Goal: Transaction & Acquisition: Book appointment/travel/reservation

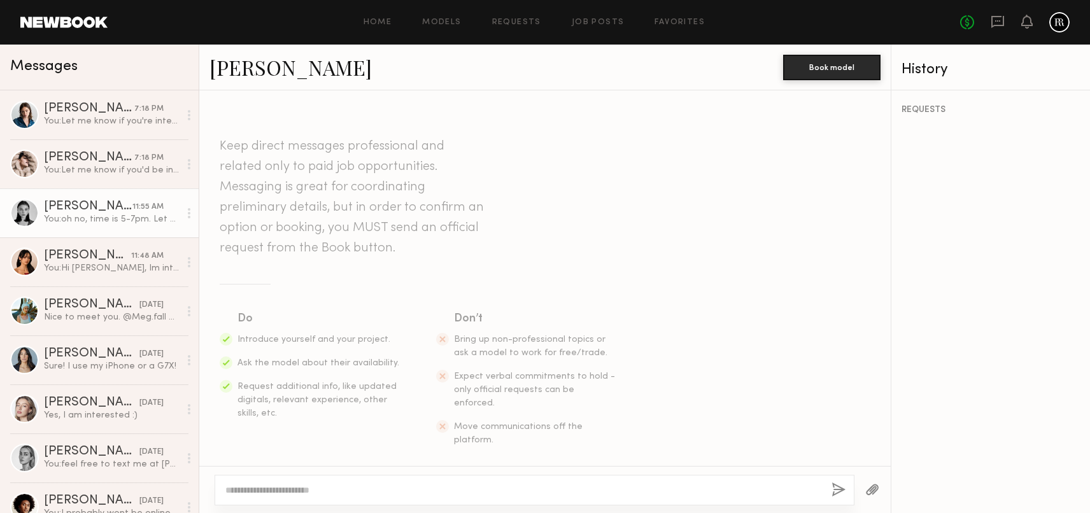
scroll to position [306, 0]
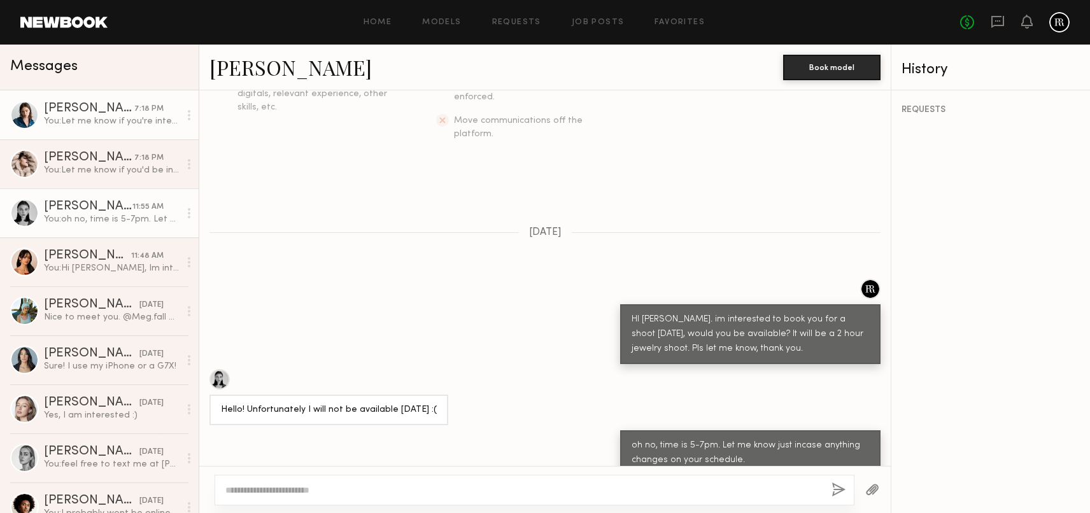
click at [135, 117] on div "You: Let me know if you're interested to proceed. thanks." at bounding box center [112, 121] width 136 height 12
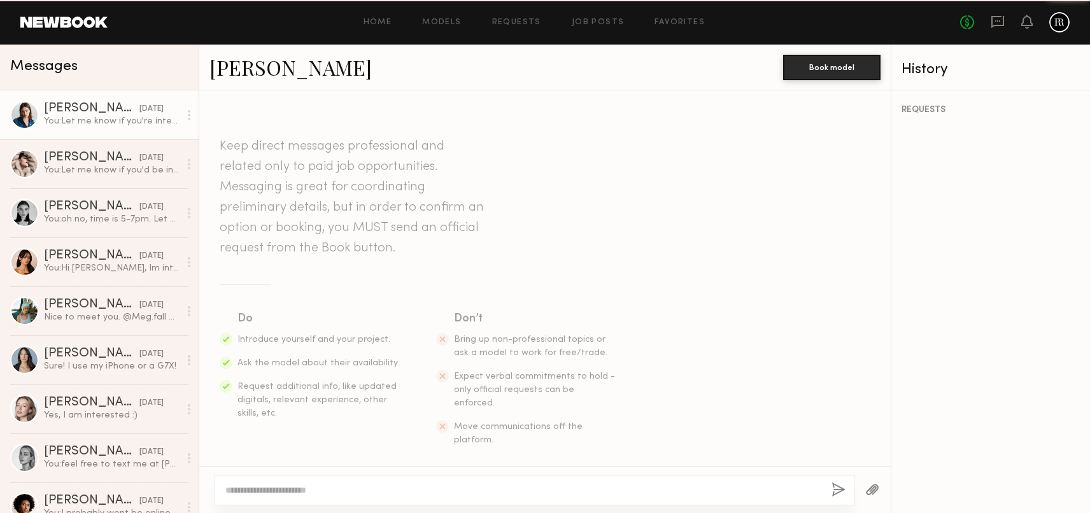
scroll to position [783, 0]
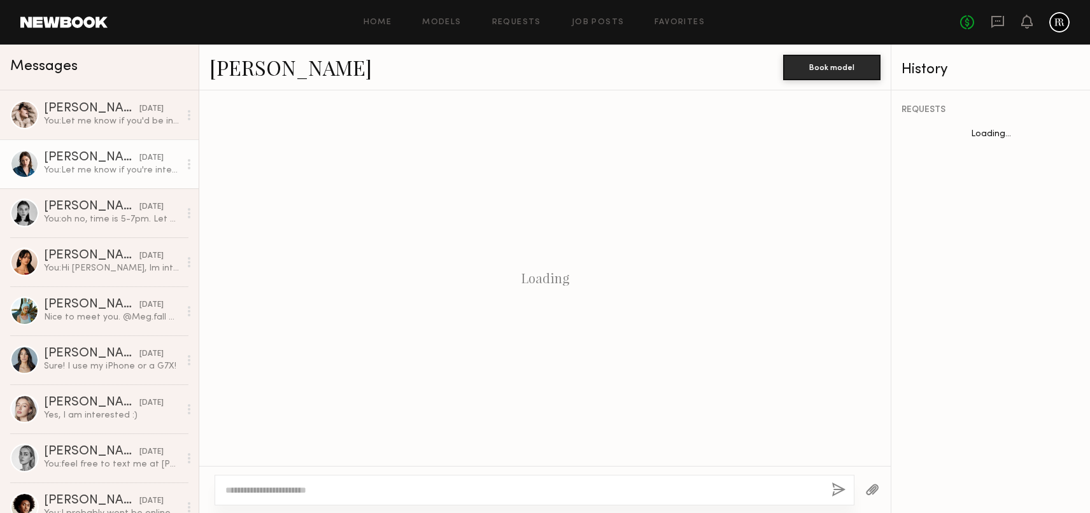
scroll to position [783, 0]
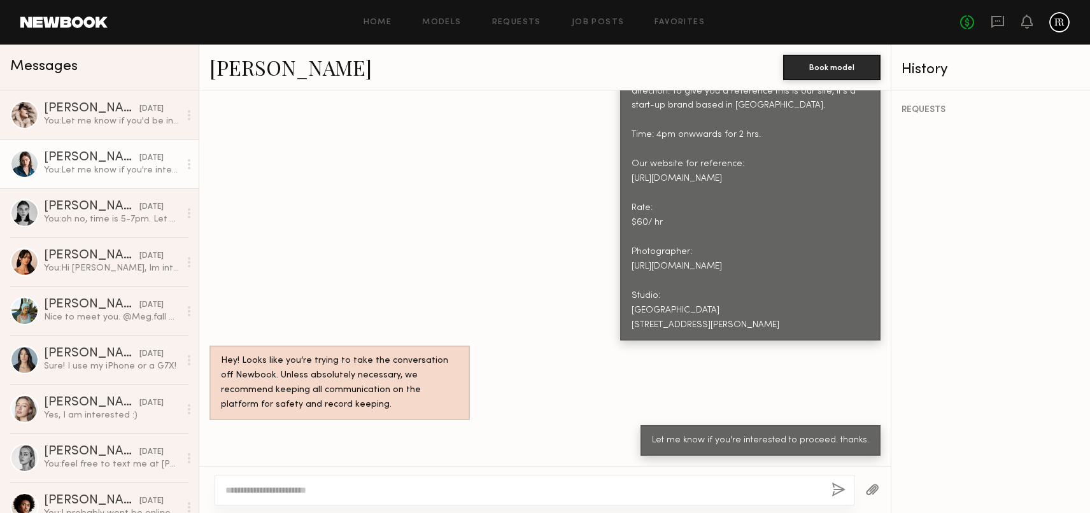
click at [111, 167] on div "You: Let me know if you're interested to proceed. thanks." at bounding box center [112, 170] width 136 height 12
click at [118, 211] on div "[PERSON_NAME]" at bounding box center [91, 207] width 95 height 13
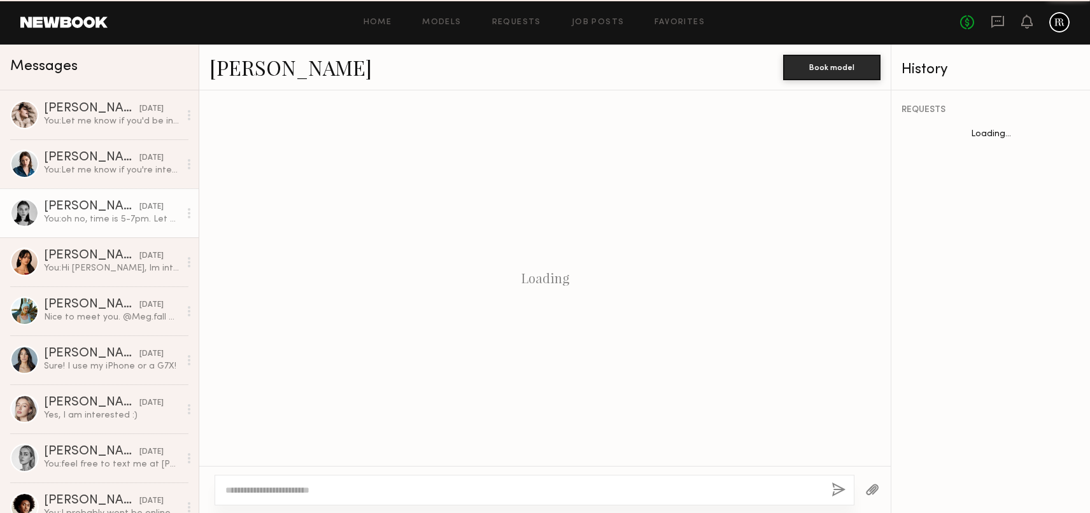
scroll to position [306, 0]
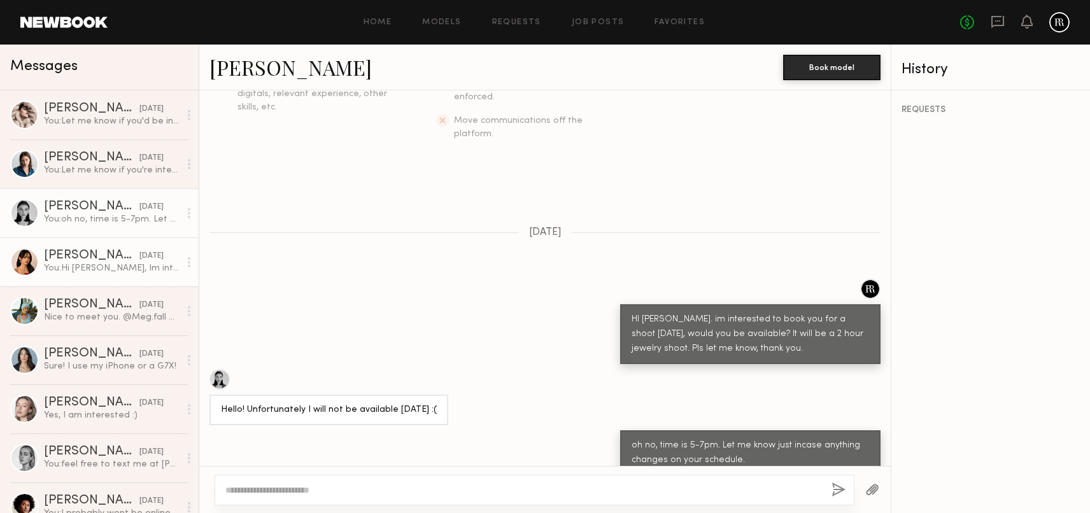
click at [125, 262] on div "You: Hi Samantha, Im interested to book you for a jewelry ecom shoot this Frida…" at bounding box center [112, 268] width 136 height 12
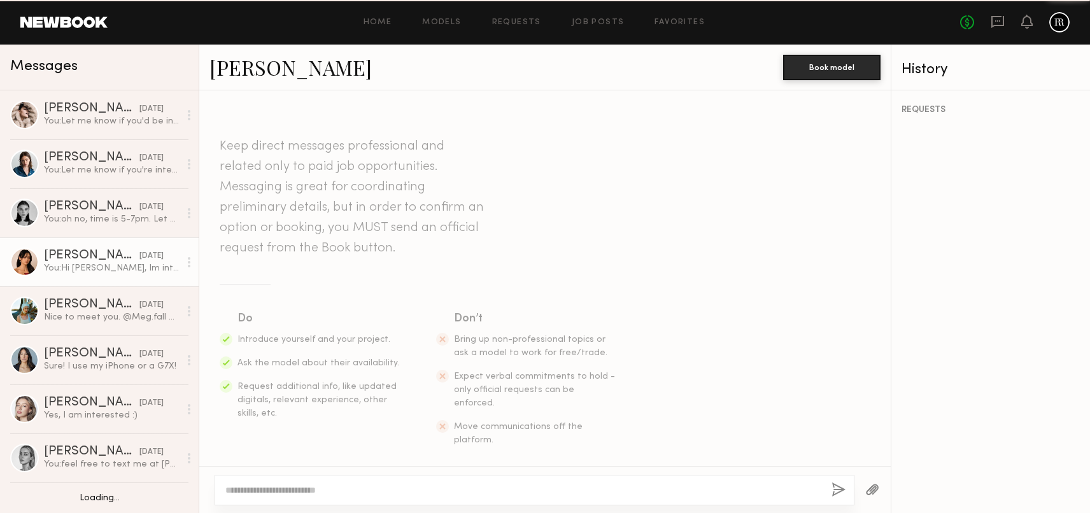
scroll to position [195, 0]
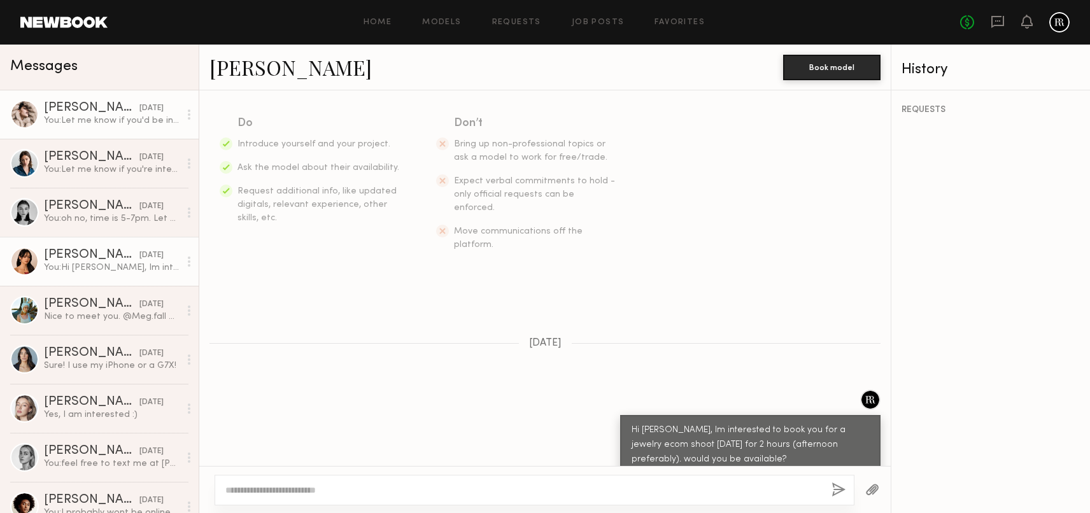
click at [127, 124] on div "You: Let me know if you'd be interested to proceed. thanks." at bounding box center [112, 121] width 136 height 12
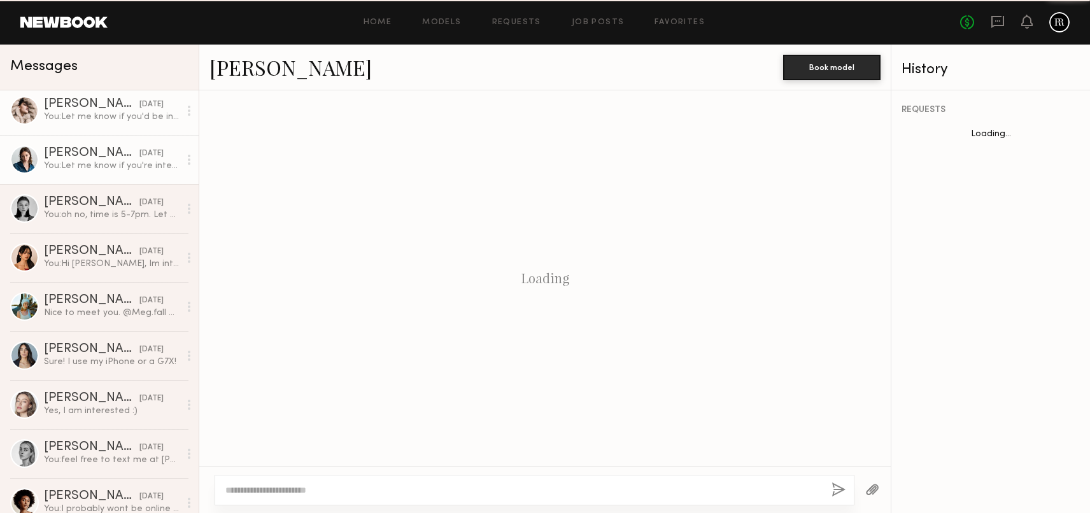
scroll to position [1204, 0]
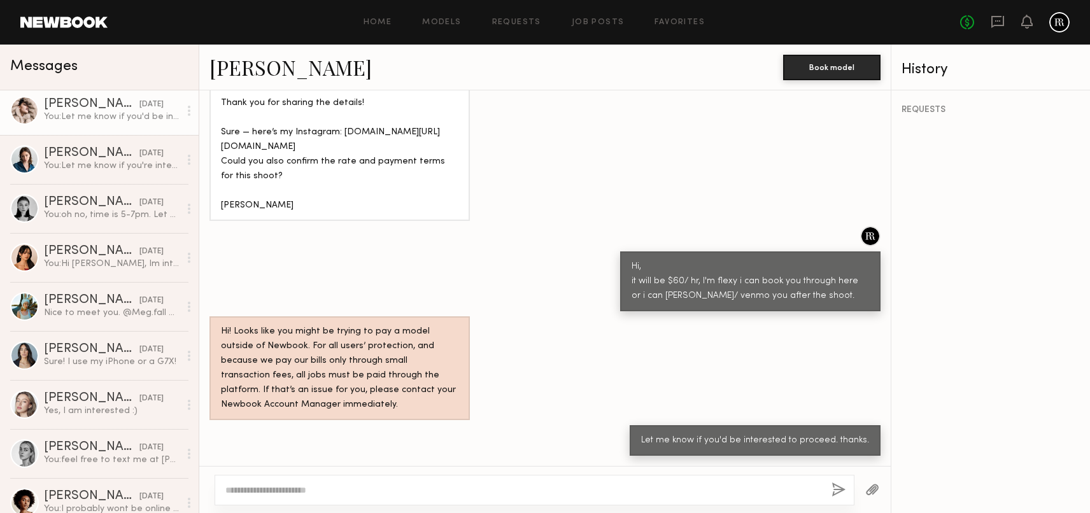
click at [59, 19] on link at bounding box center [63, 22] width 87 height 11
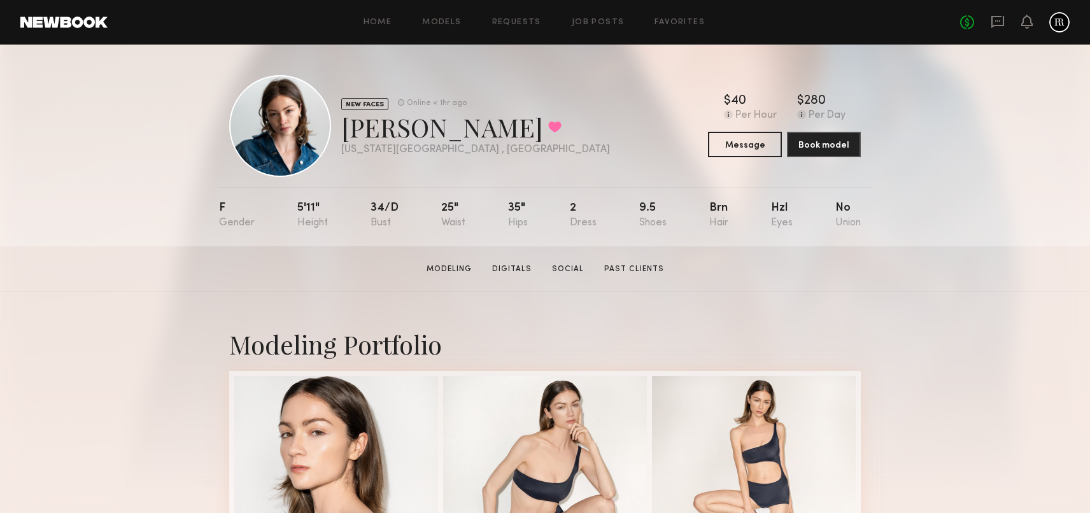
click at [69, 20] on link at bounding box center [63, 22] width 87 height 11
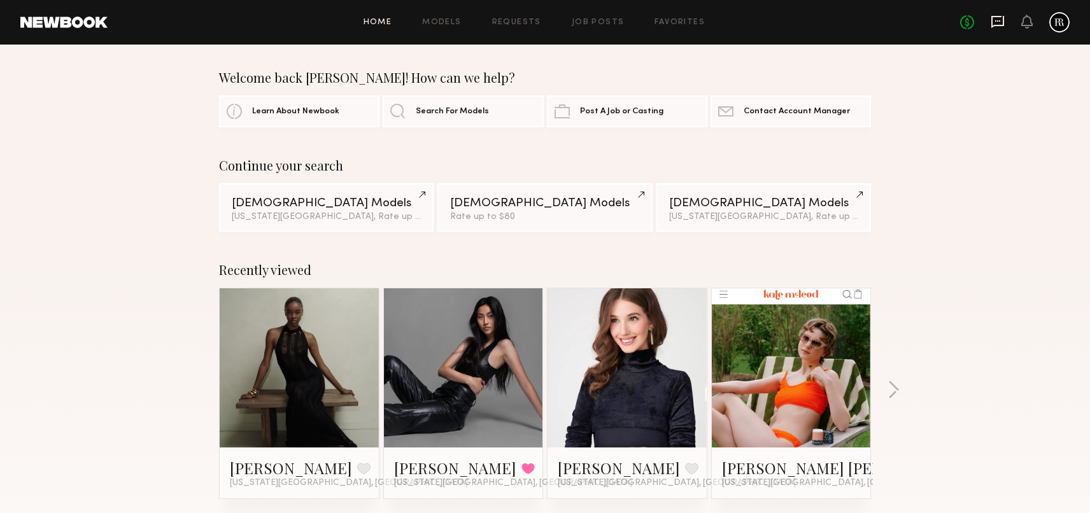
click at [998, 22] on icon at bounding box center [998, 22] width 14 height 14
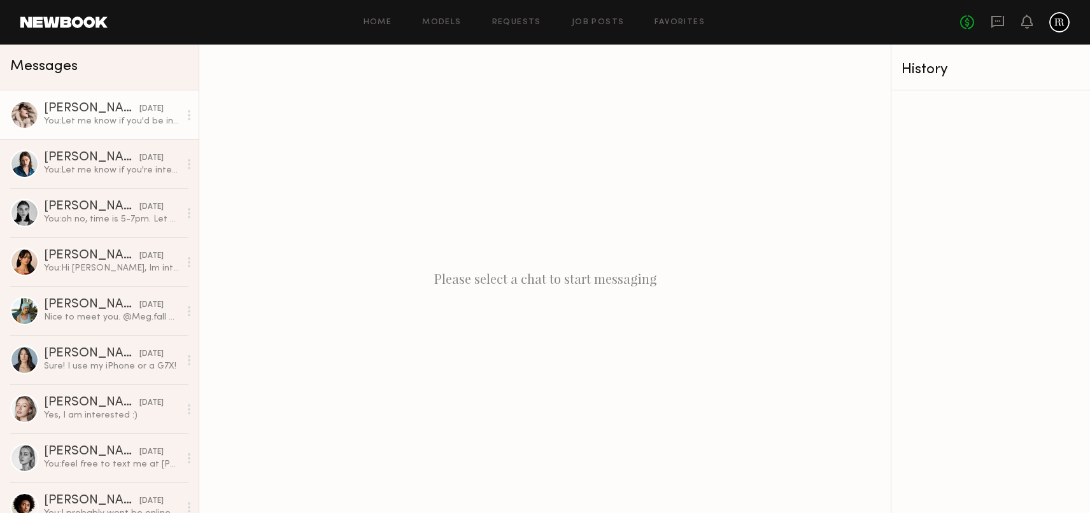
click at [71, 118] on div "You: Let me know if you'd be interested to proceed. thanks." at bounding box center [112, 121] width 136 height 12
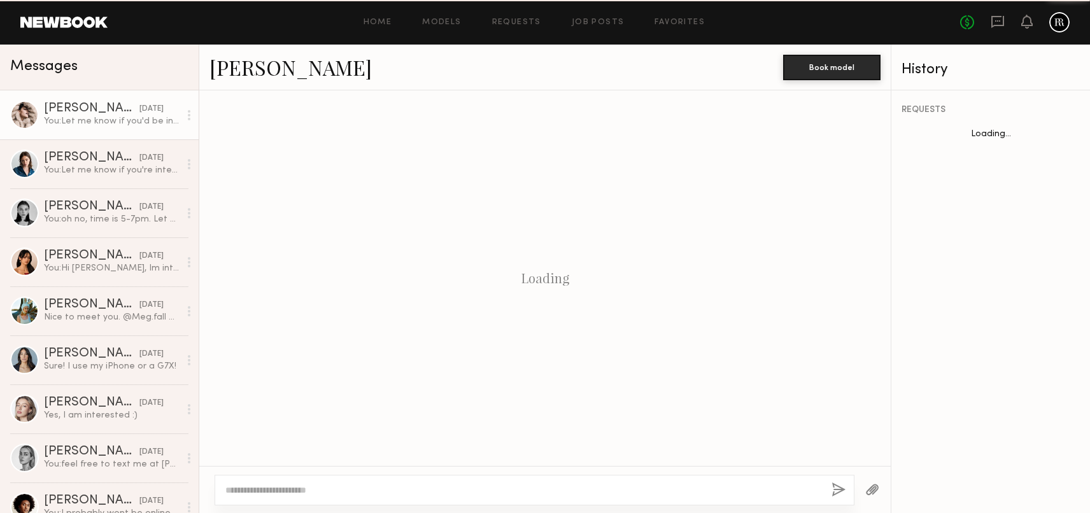
scroll to position [1204, 0]
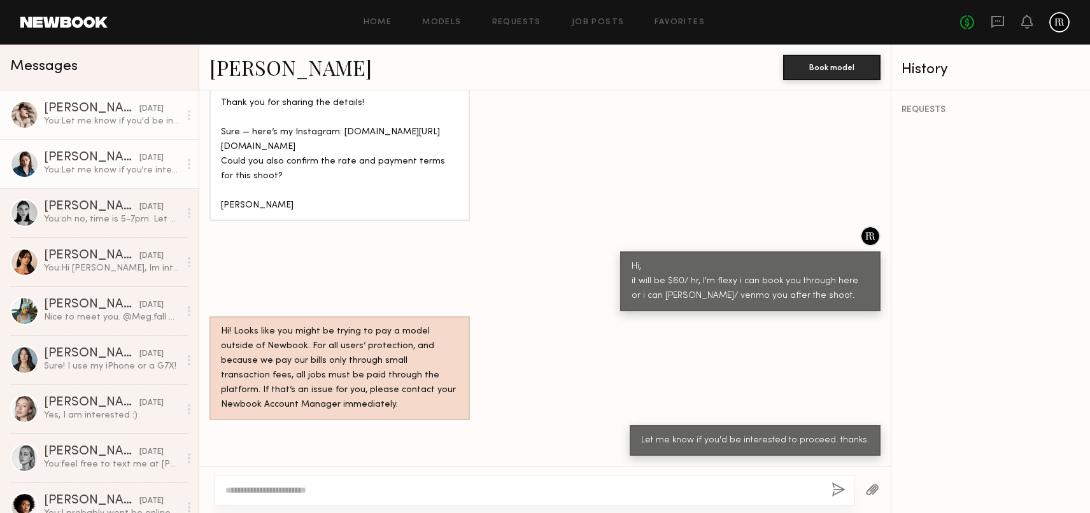
click at [100, 157] on div "[PERSON_NAME]" at bounding box center [91, 158] width 95 height 13
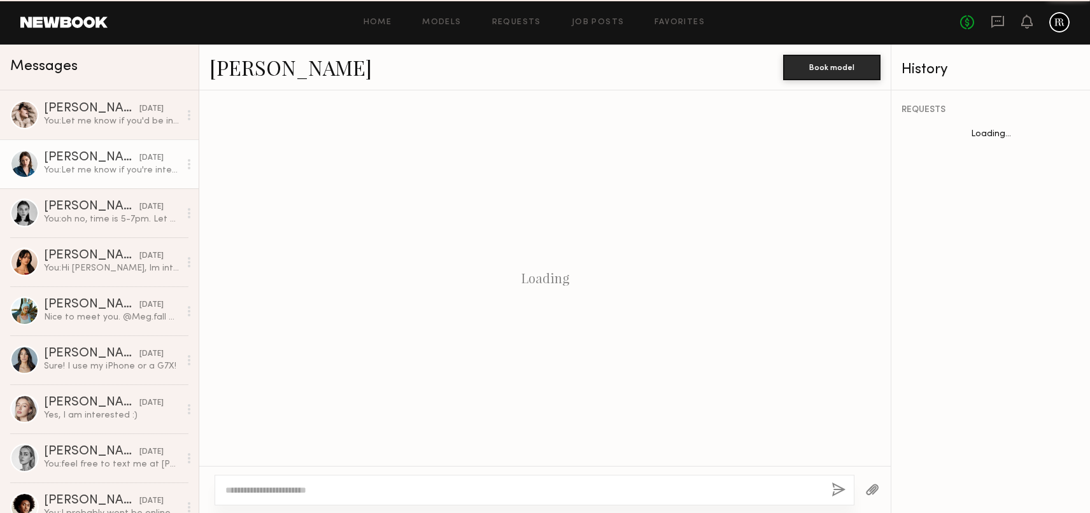
scroll to position [783, 0]
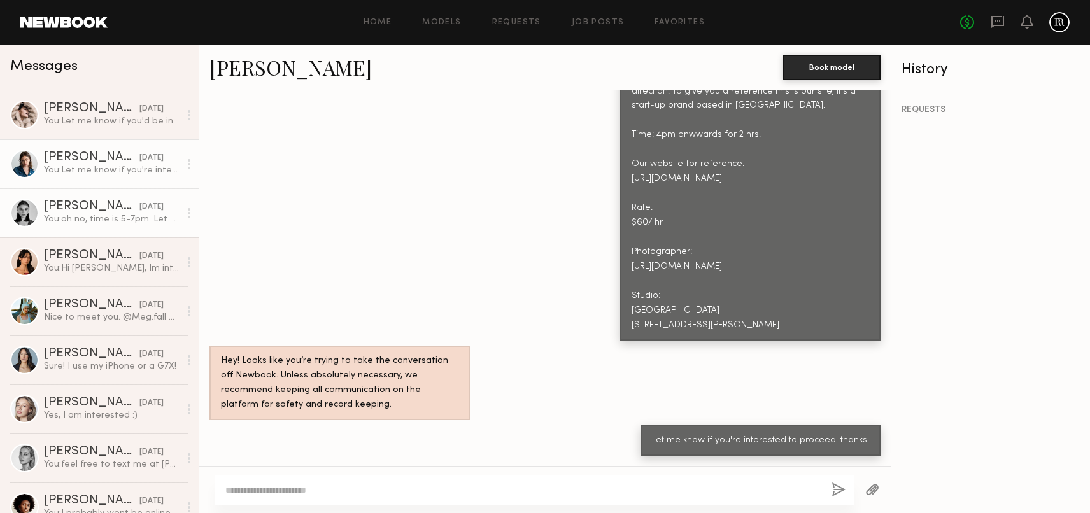
click at [112, 201] on div "[PERSON_NAME]" at bounding box center [91, 207] width 95 height 13
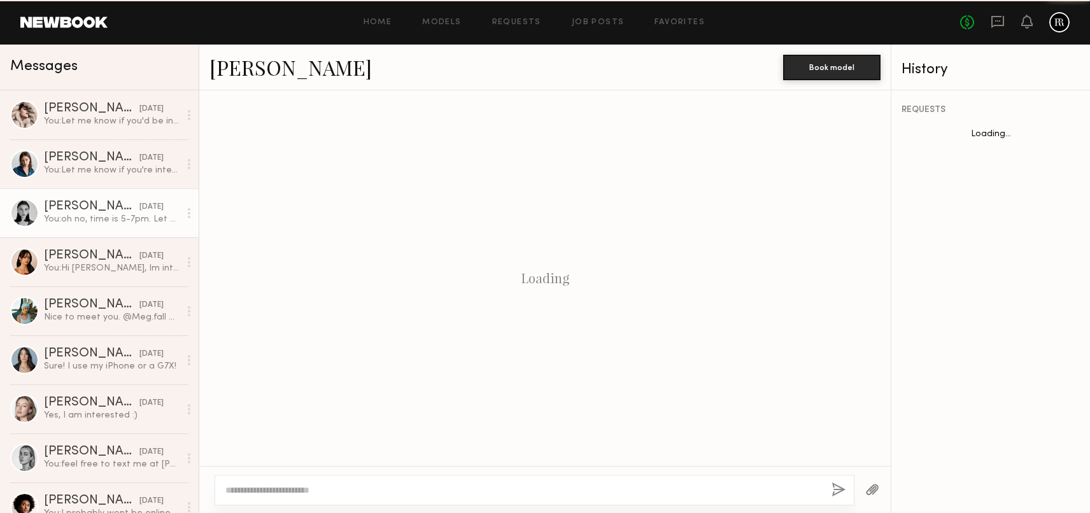
scroll to position [306, 0]
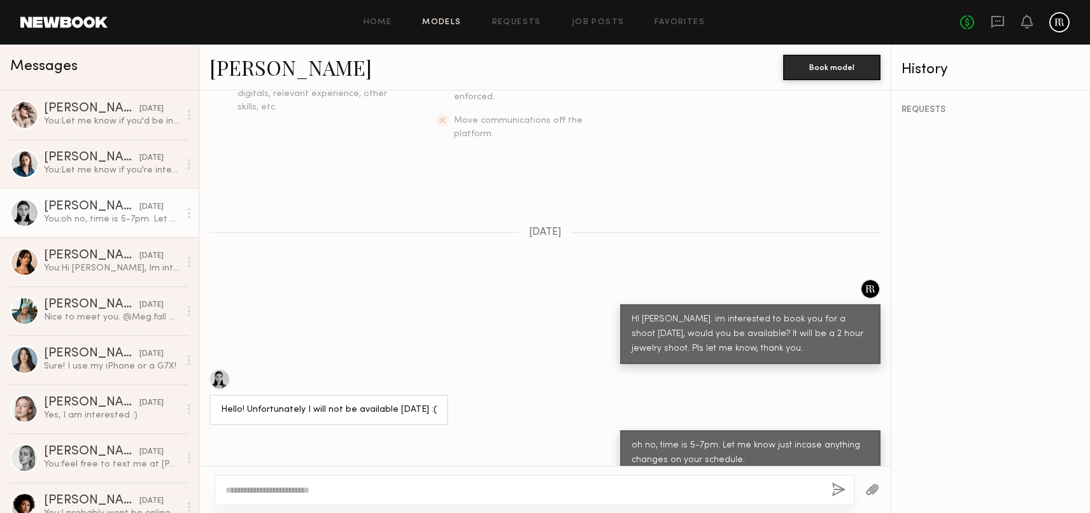
click at [446, 22] on link "Models" at bounding box center [441, 22] width 39 height 8
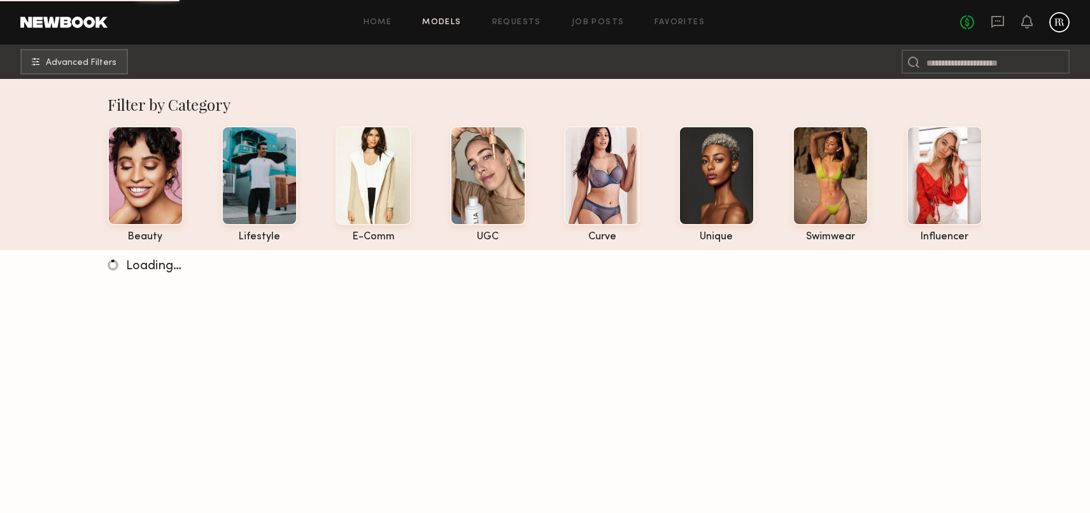
scroll to position [3, 0]
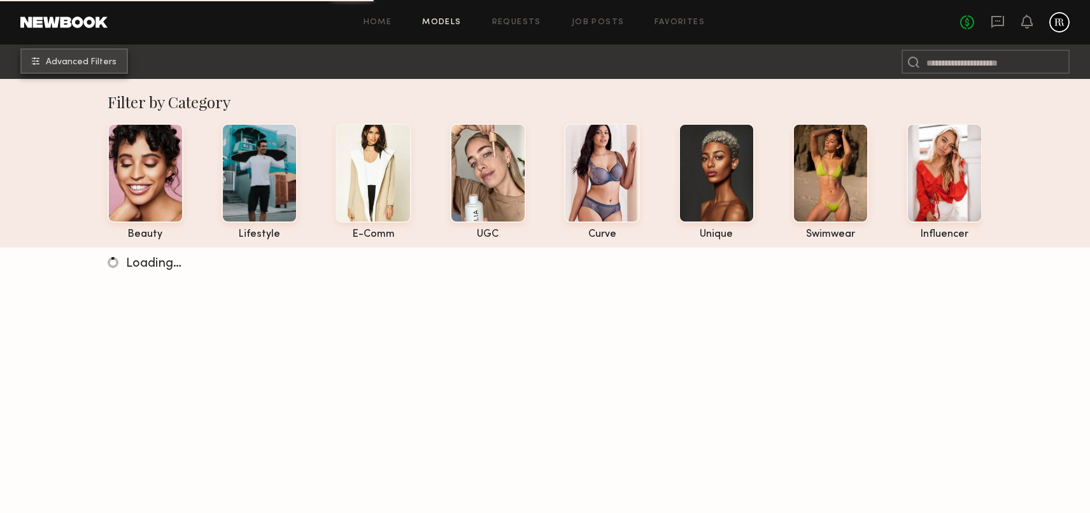
click at [102, 64] on span "Advanced Filters" at bounding box center [81, 62] width 71 height 9
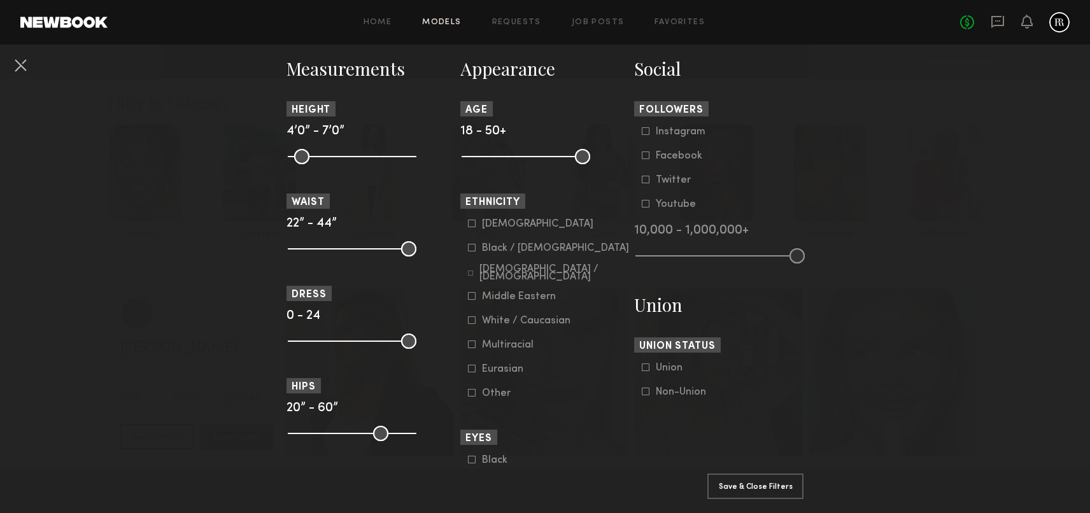
scroll to position [0, 0]
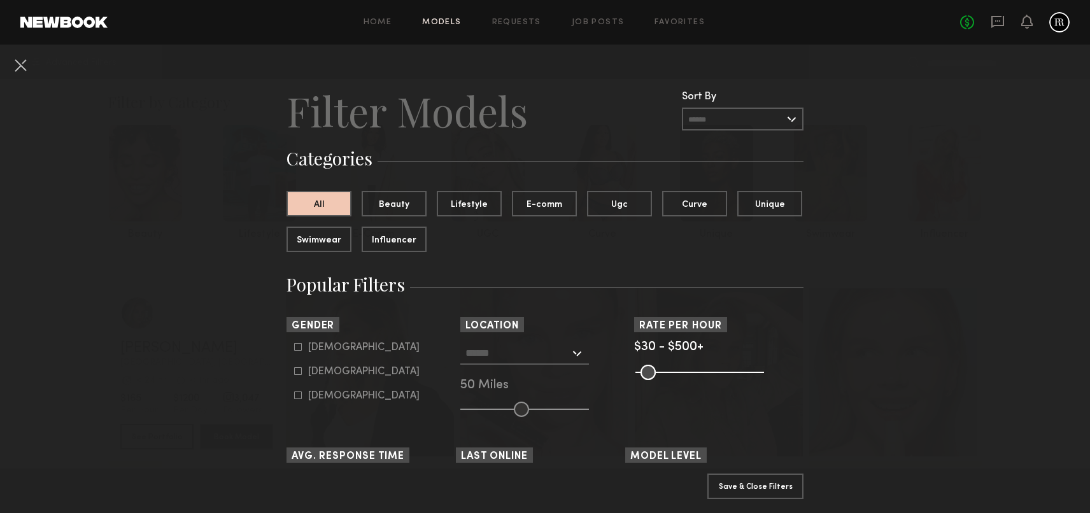
click at [545, 346] on input "text" at bounding box center [517, 353] width 104 height 22
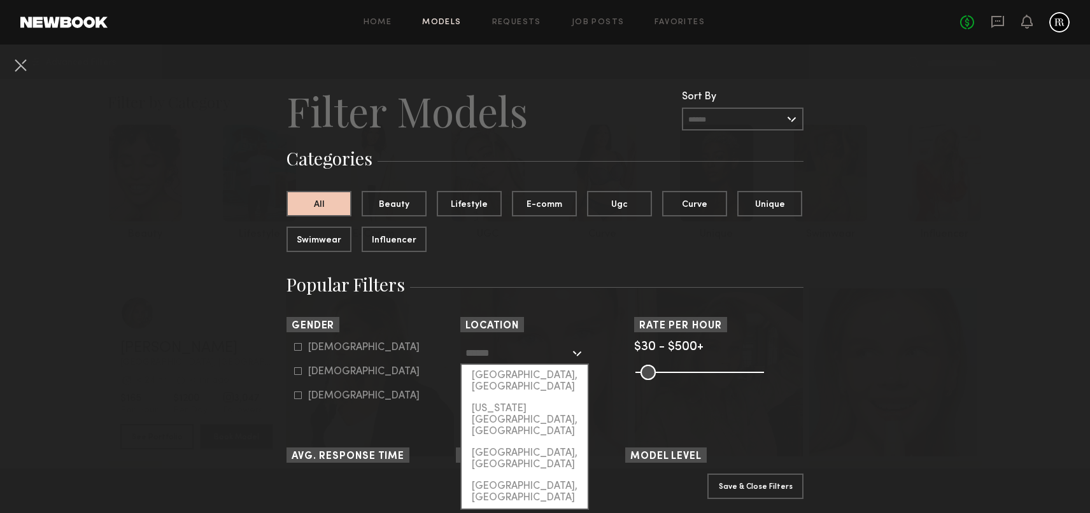
click at [523, 398] on div "[US_STATE][GEOGRAPHIC_DATA], [GEOGRAPHIC_DATA]" at bounding box center [525, 420] width 126 height 45
type input "**********"
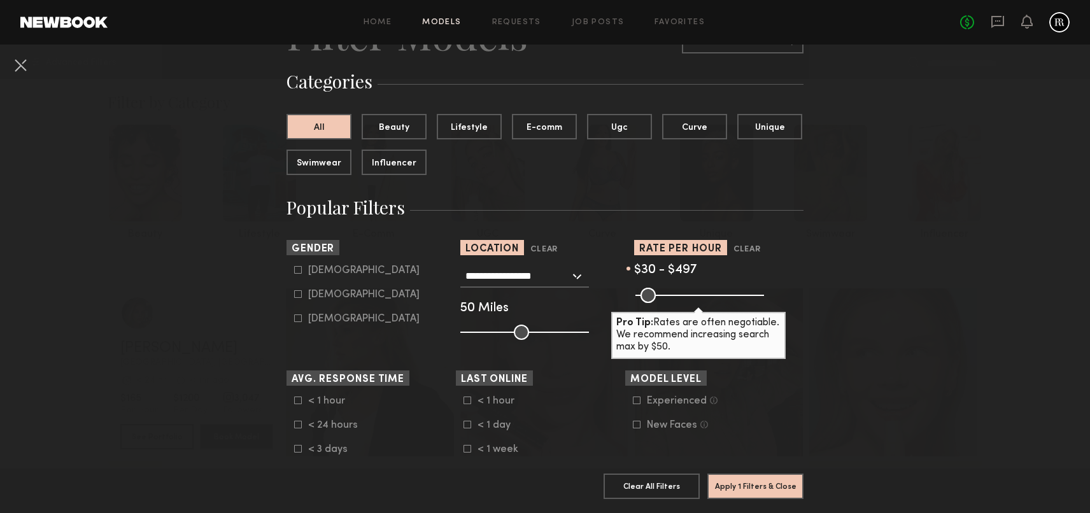
scroll to position [76, 0]
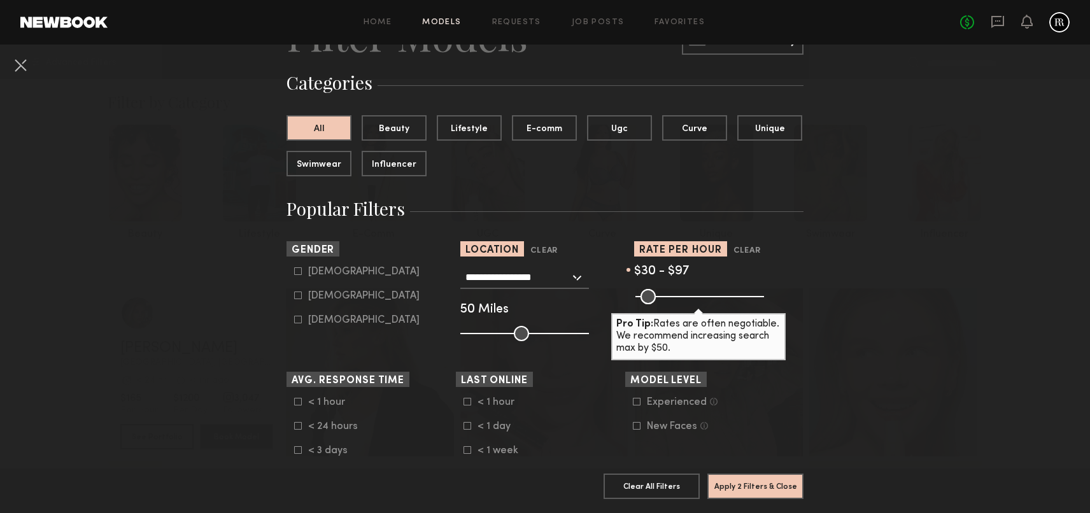
drag, startPoint x: 755, startPoint y: 299, endPoint x: 659, endPoint y: 299, distance: 96.1
type input "**"
click at [659, 299] on input "range" at bounding box center [699, 296] width 129 height 15
click at [763, 490] on button "Apply 2 Filters & Close" at bounding box center [755, 485] width 96 height 25
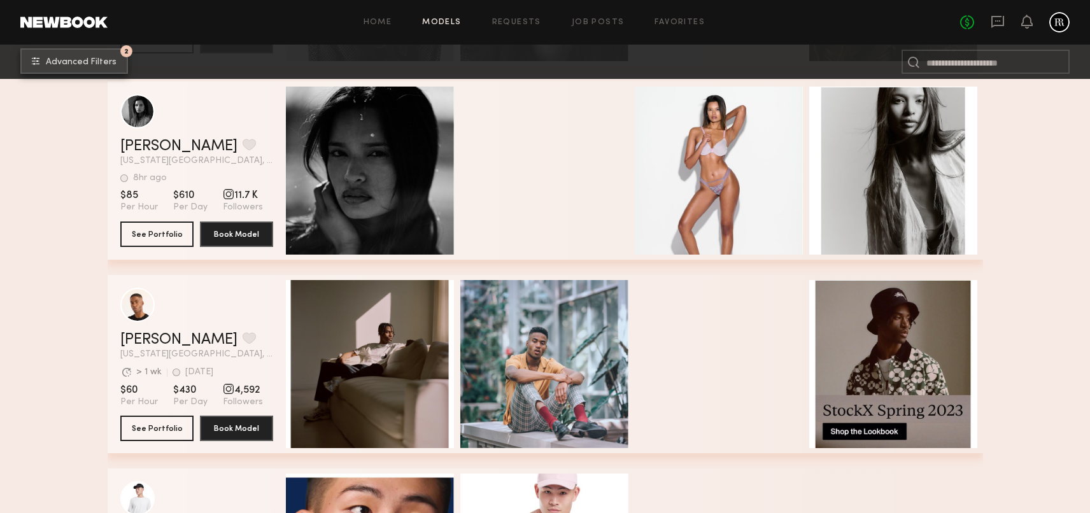
scroll to position [2321, 0]
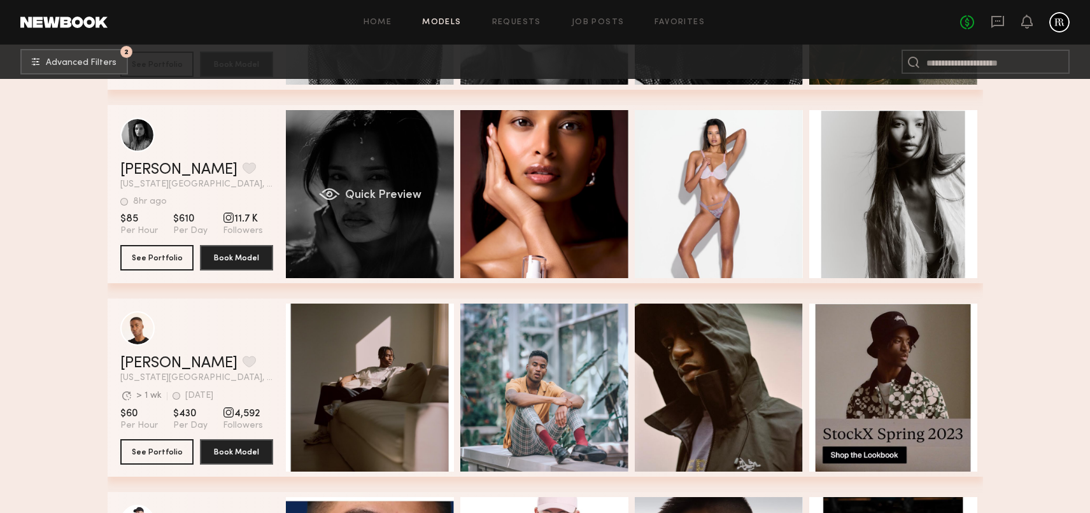
click at [383, 225] on div "Quick Preview" at bounding box center [370, 194] width 168 height 168
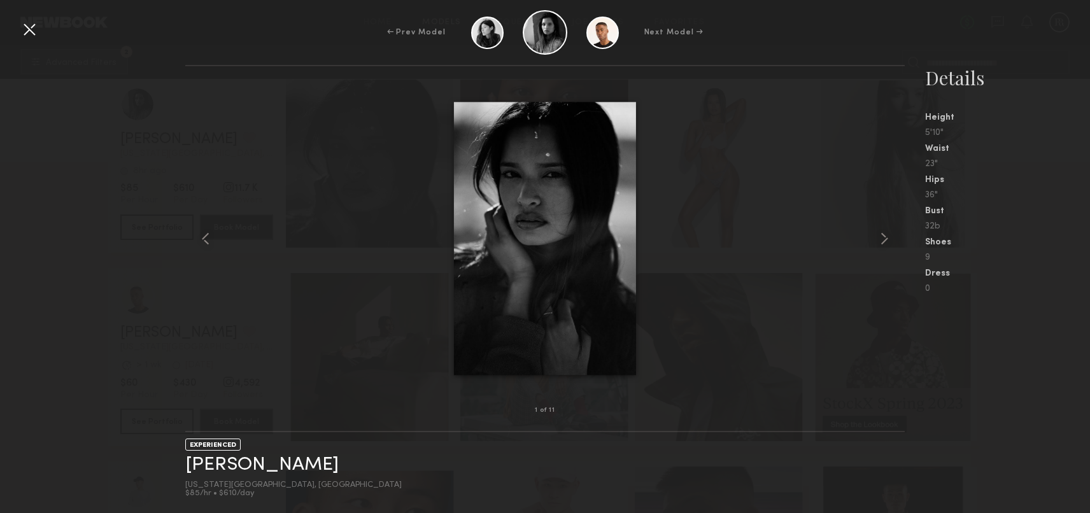
scroll to position [2352, 0]
click at [877, 238] on html "Home Models Requests Job Posts Favorites Sign Out No fees up to $5,000 2 Advanc…" at bounding box center [545, 119] width 1090 height 4942
click at [883, 239] on common-icon at bounding box center [884, 239] width 20 height 20
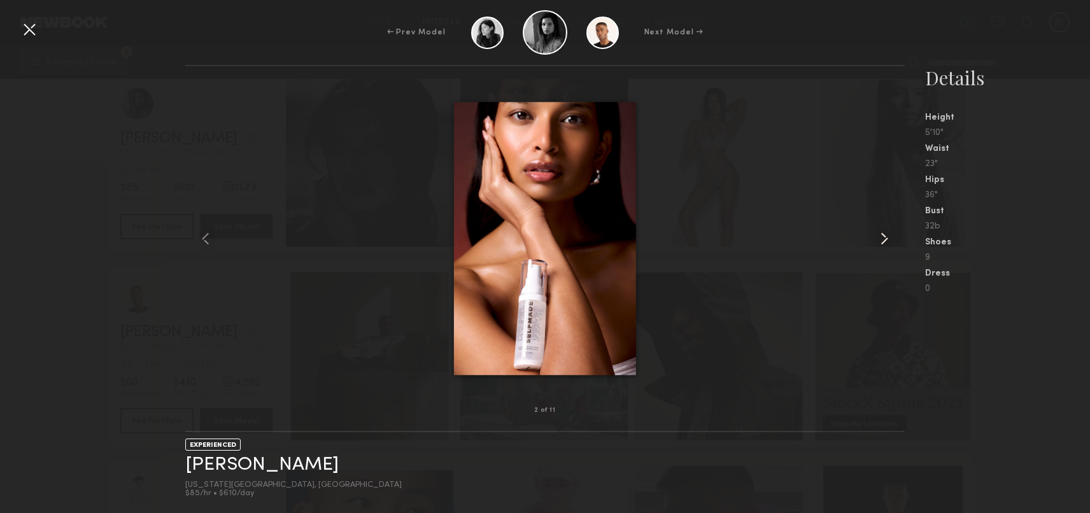
click at [884, 239] on common-icon at bounding box center [884, 239] width 20 height 20
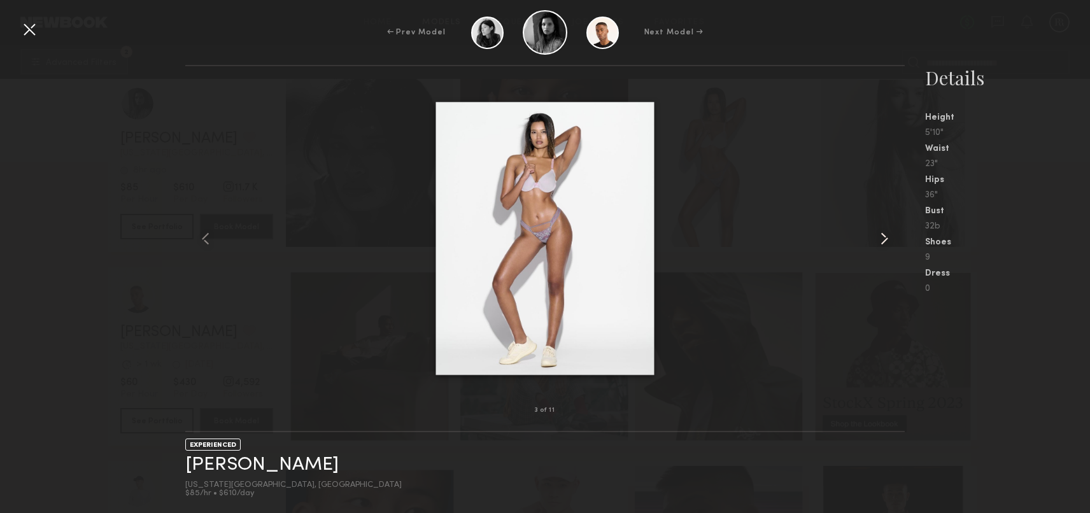
click at [884, 239] on common-icon at bounding box center [884, 239] width 20 height 20
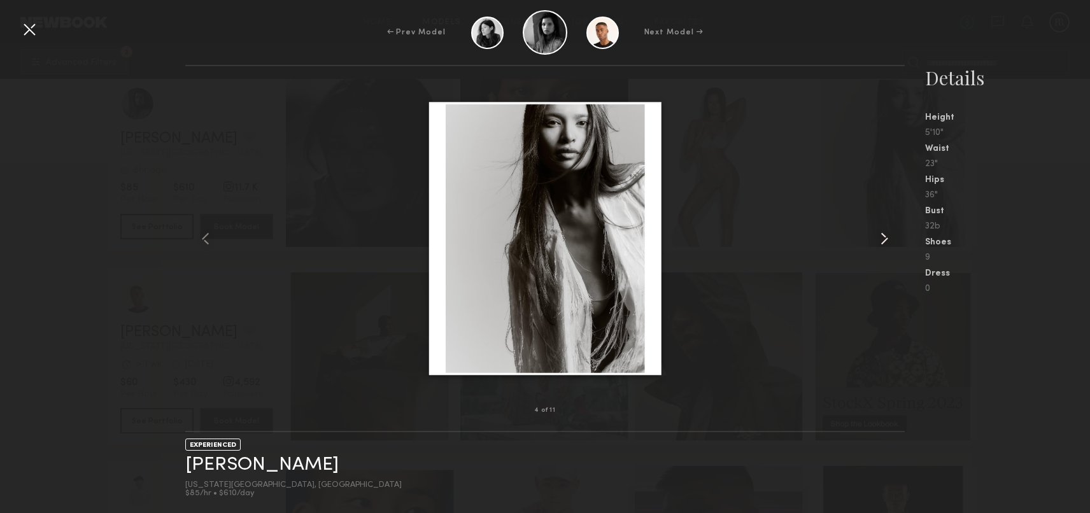
click at [884, 239] on common-icon at bounding box center [884, 239] width 20 height 20
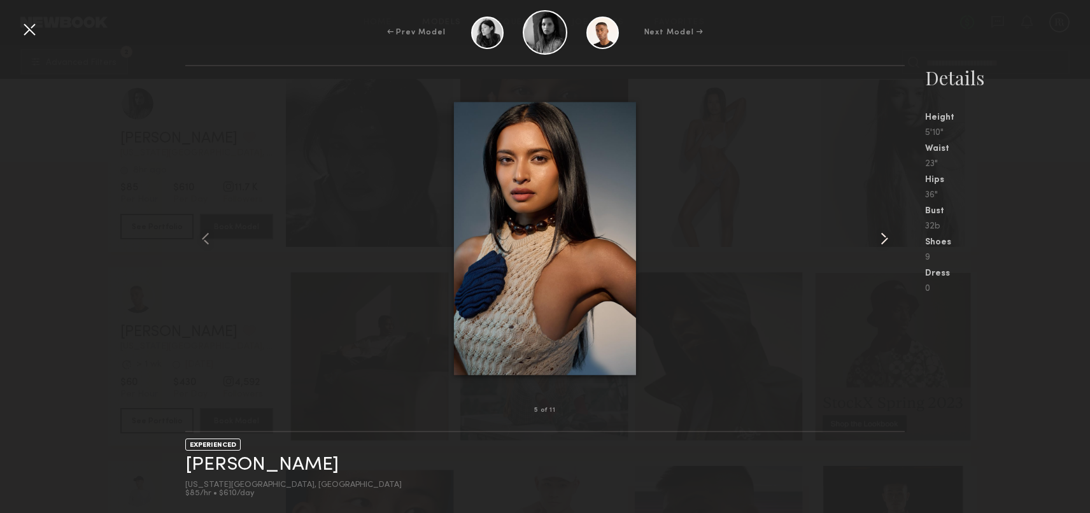
click at [884, 239] on common-icon at bounding box center [884, 239] width 20 height 20
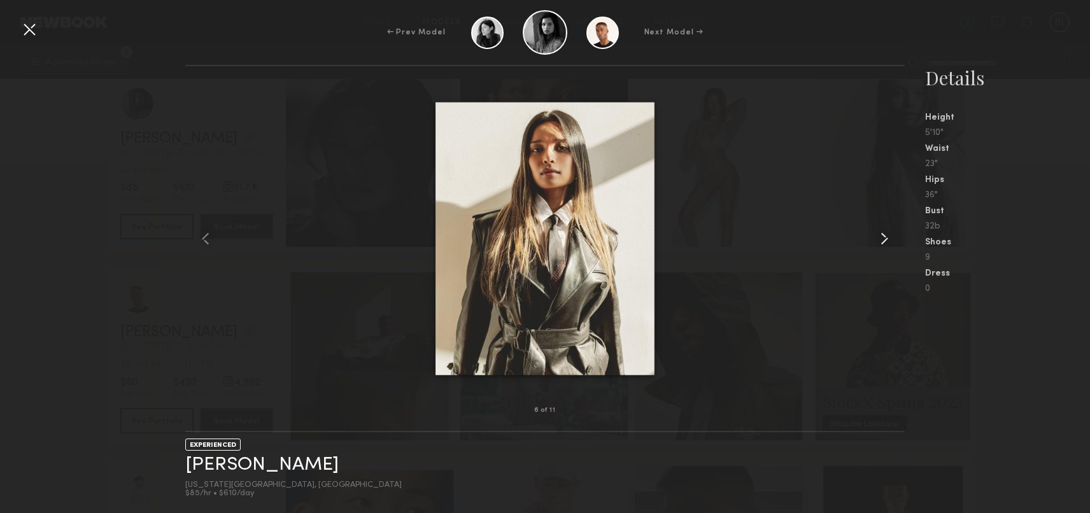
click at [884, 239] on common-icon at bounding box center [884, 239] width 20 height 20
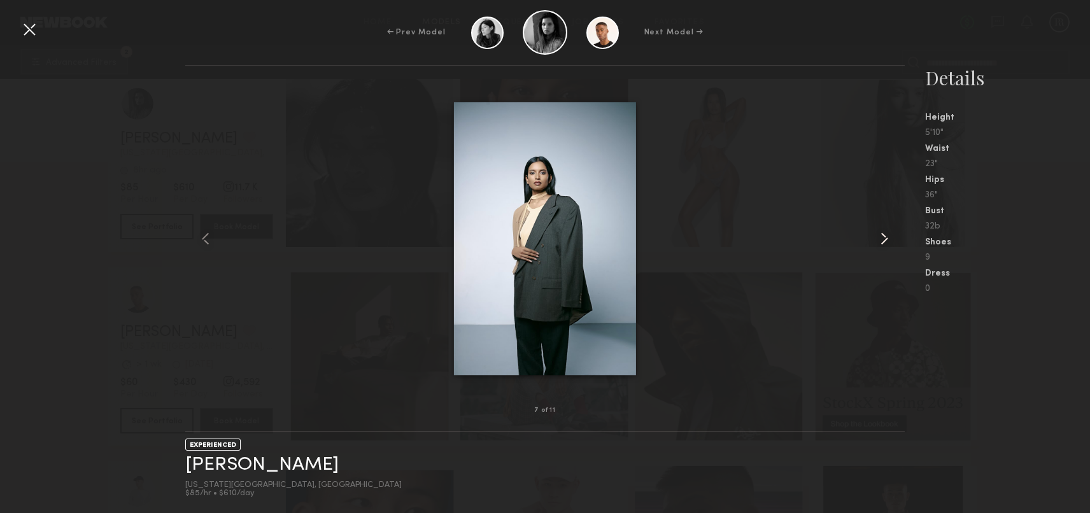
click at [884, 239] on common-icon at bounding box center [884, 239] width 20 height 20
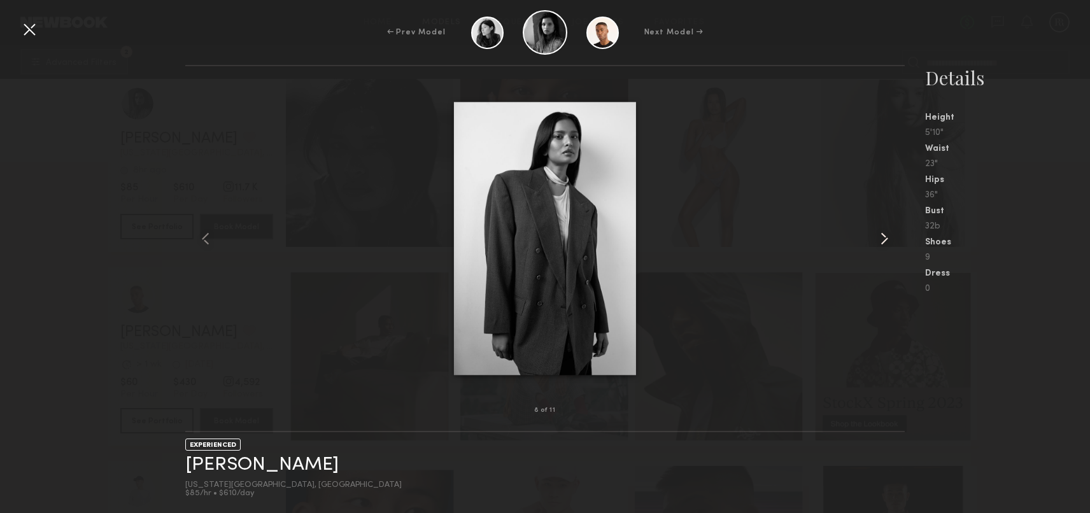
click at [884, 239] on common-icon at bounding box center [884, 239] width 20 height 20
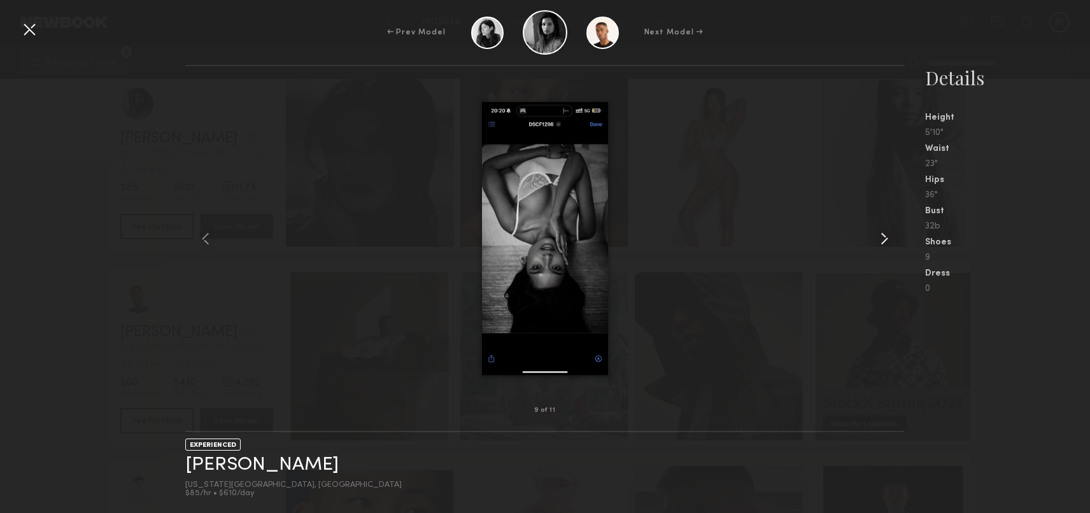
click at [884, 239] on common-icon at bounding box center [884, 239] width 20 height 20
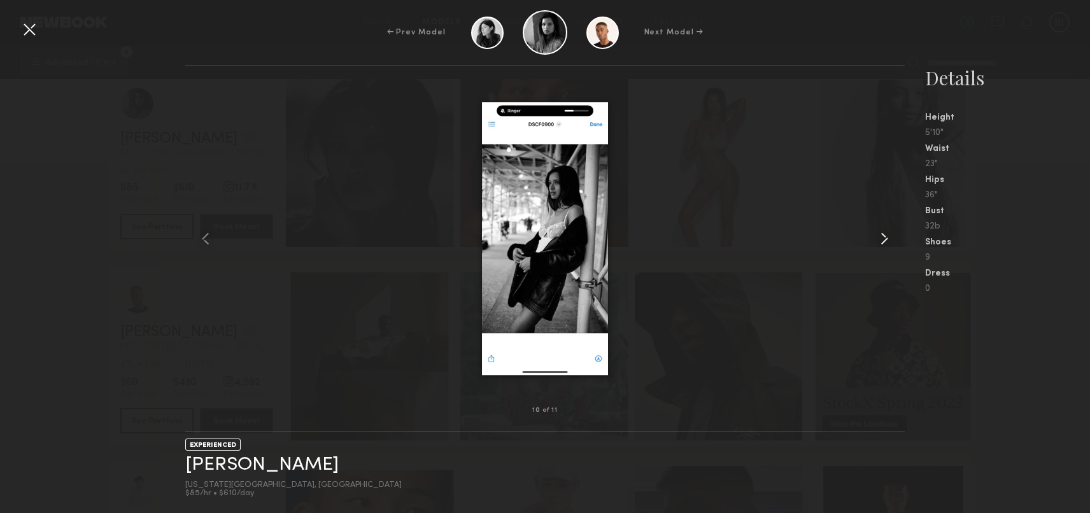
click at [884, 239] on common-icon at bounding box center [884, 239] width 20 height 20
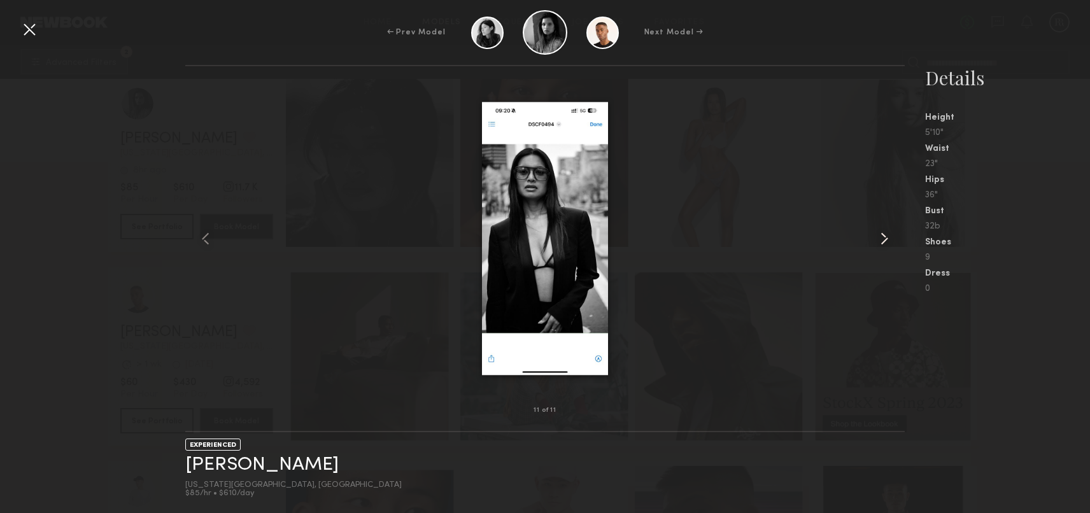
click at [884, 239] on common-icon at bounding box center [884, 239] width 20 height 20
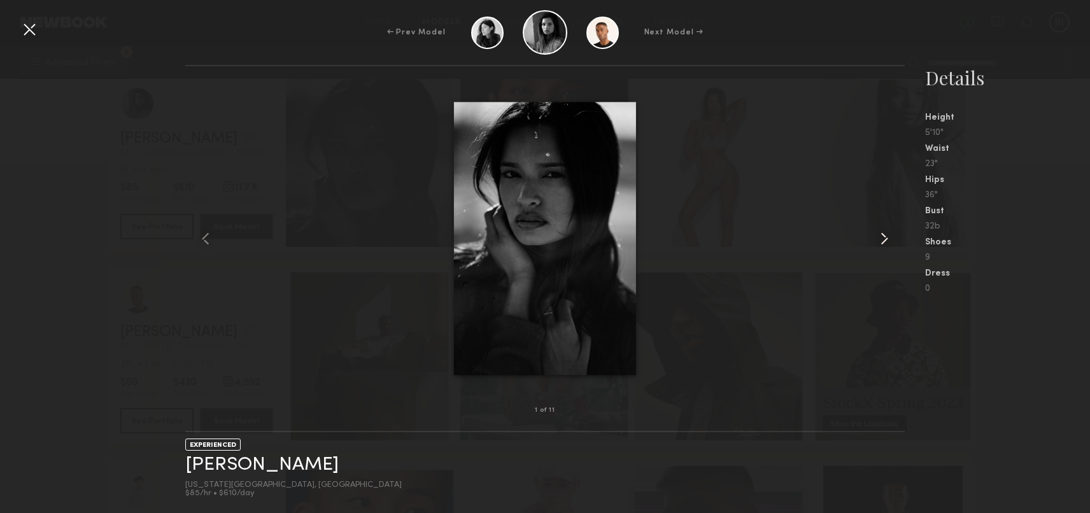
click at [884, 239] on common-icon at bounding box center [884, 239] width 20 height 20
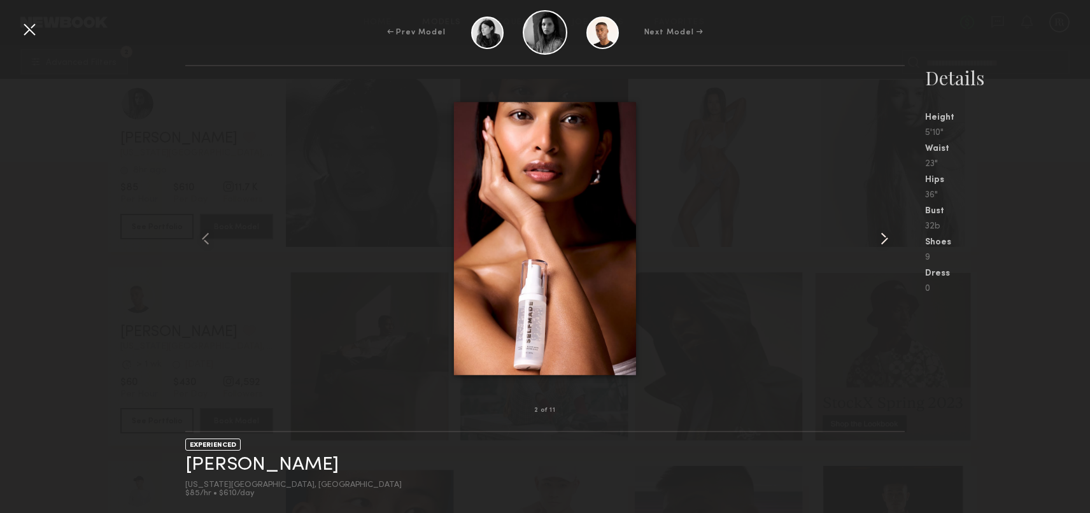
click at [884, 239] on common-icon at bounding box center [884, 239] width 20 height 20
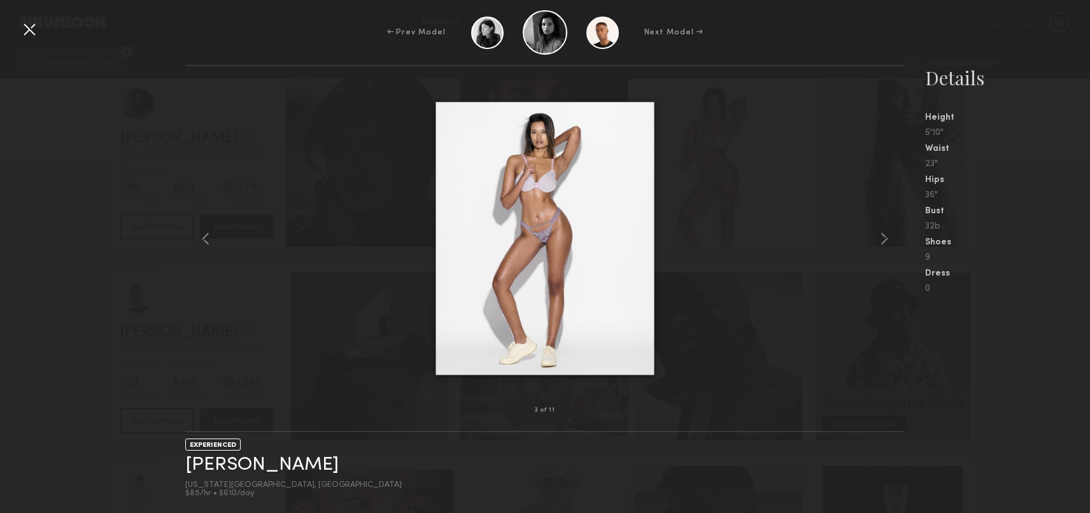
click at [27, 29] on div at bounding box center [29, 29] width 20 height 20
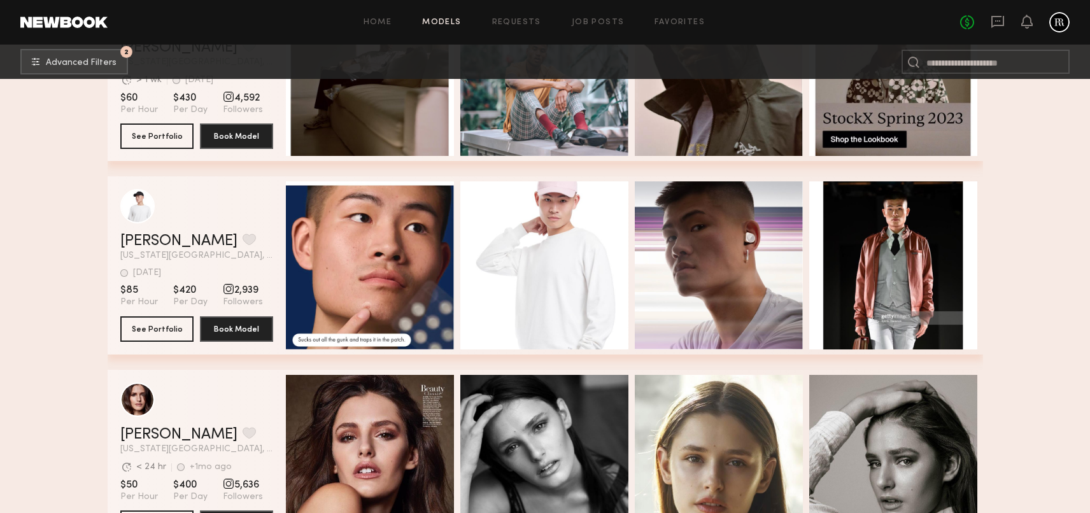
scroll to position [2647, 0]
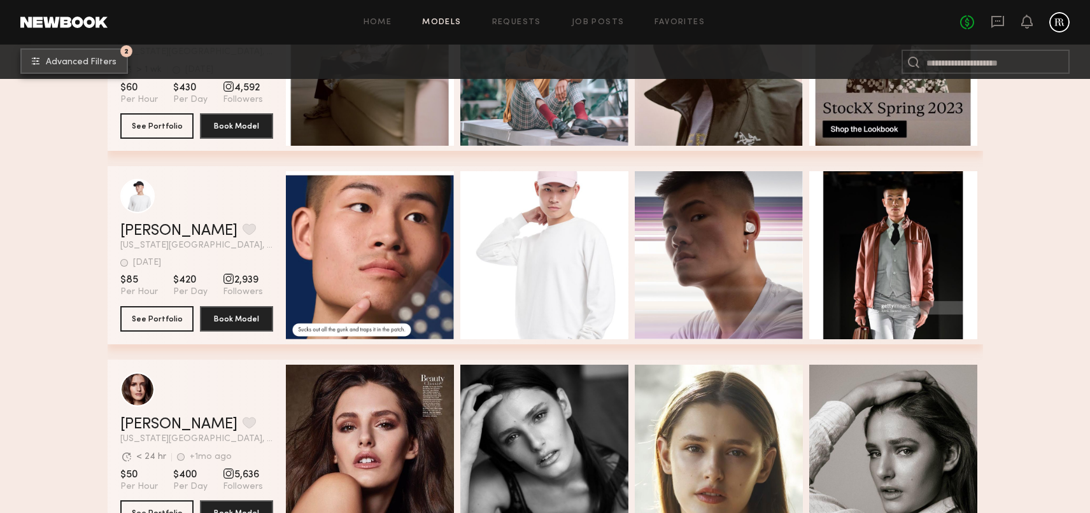
click at [97, 55] on button "2 Advanced Filters" at bounding box center [74, 60] width 108 height 25
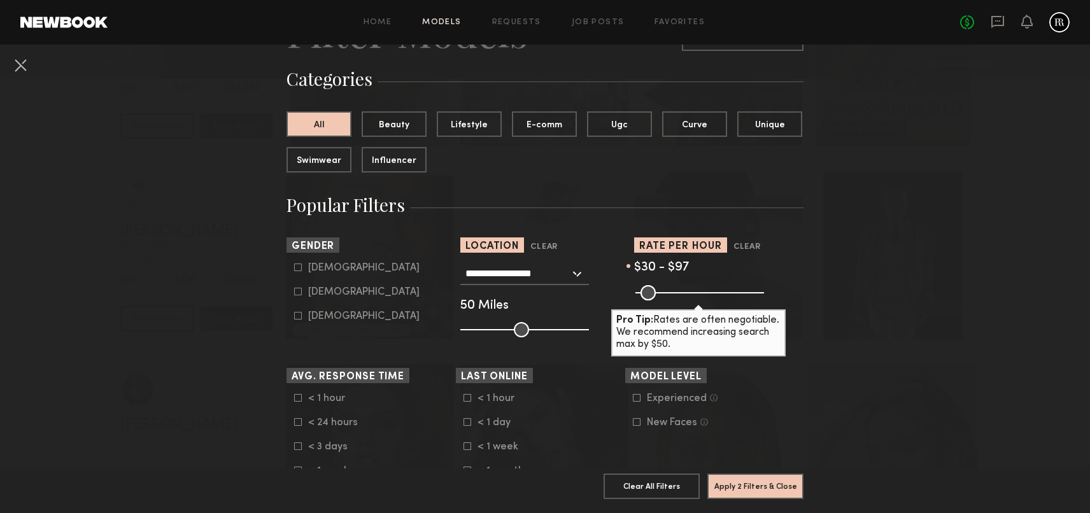
scroll to position [116, 0]
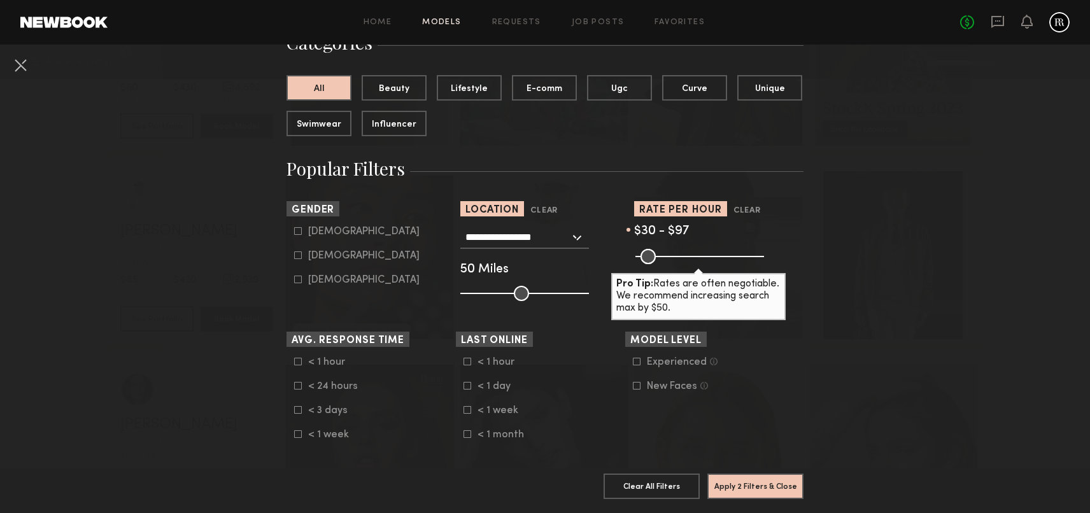
click at [311, 254] on common-framework-checkbox "[DEMOGRAPHIC_DATA]" at bounding box center [375, 255] width 162 height 11
click at [321, 260] on div "[DEMOGRAPHIC_DATA]" at bounding box center [363, 256] width 111 height 8
type input "**"
click at [745, 483] on button "Apply 3 Filters & Close" at bounding box center [755, 485] width 96 height 25
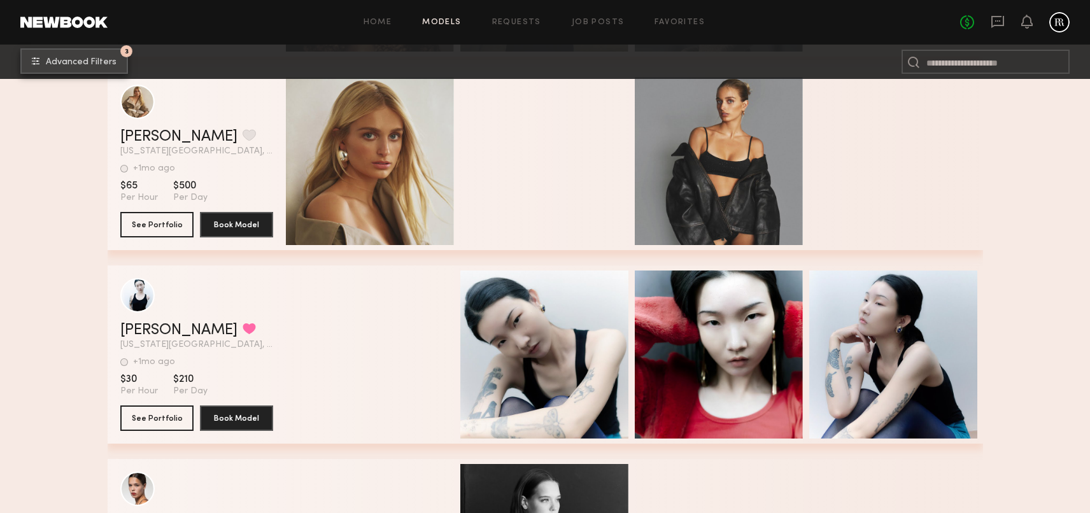
scroll to position [7537, 0]
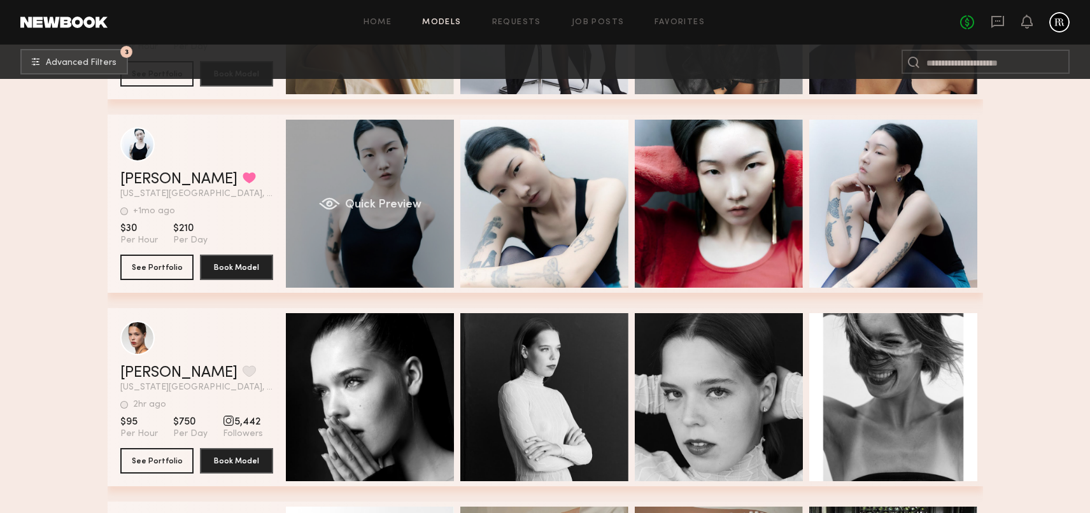
click at [388, 250] on div "Quick Preview" at bounding box center [370, 204] width 168 height 168
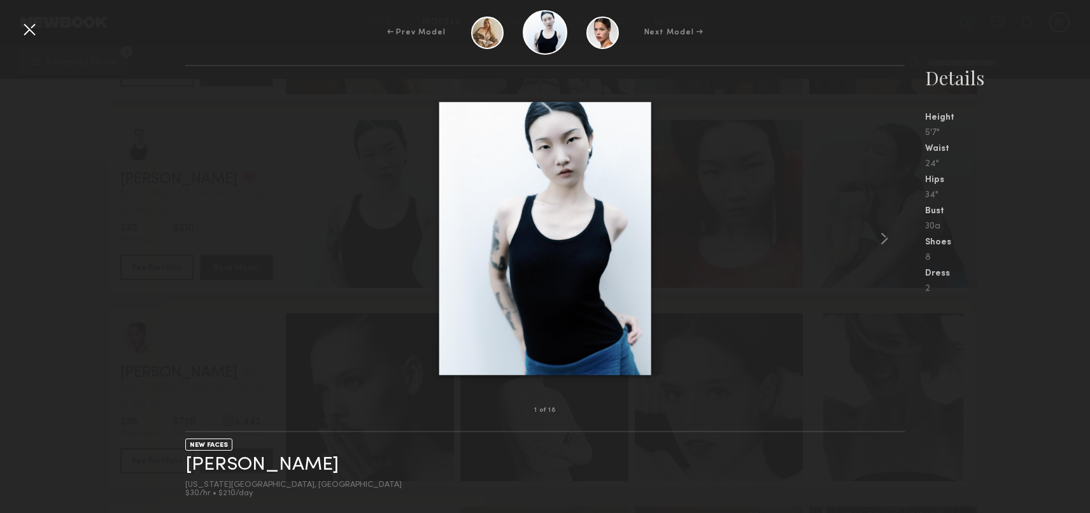
scroll to position [7539, 0]
click at [884, 234] on common-icon at bounding box center [884, 239] width 20 height 20
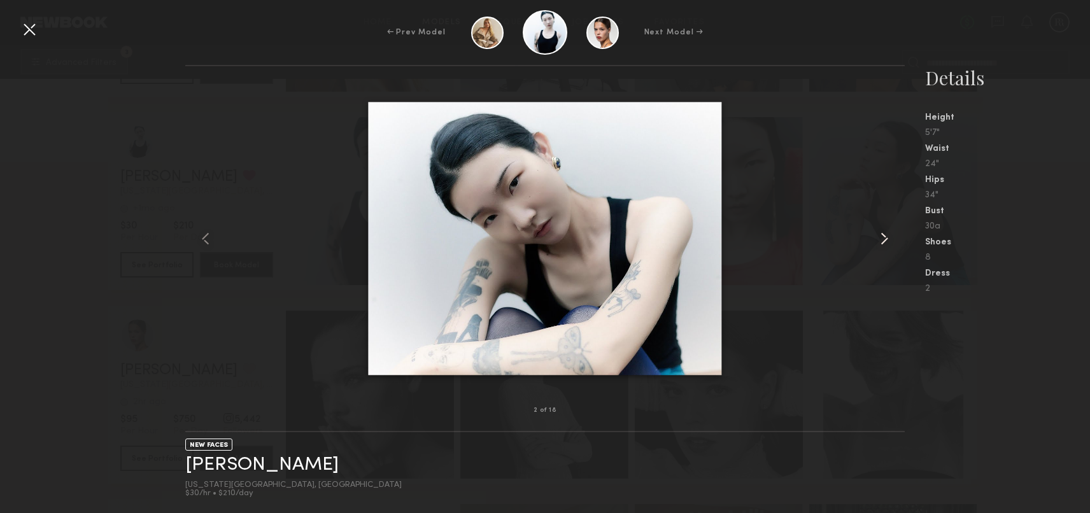
click at [886, 227] on div at bounding box center [890, 239] width 29 height 304
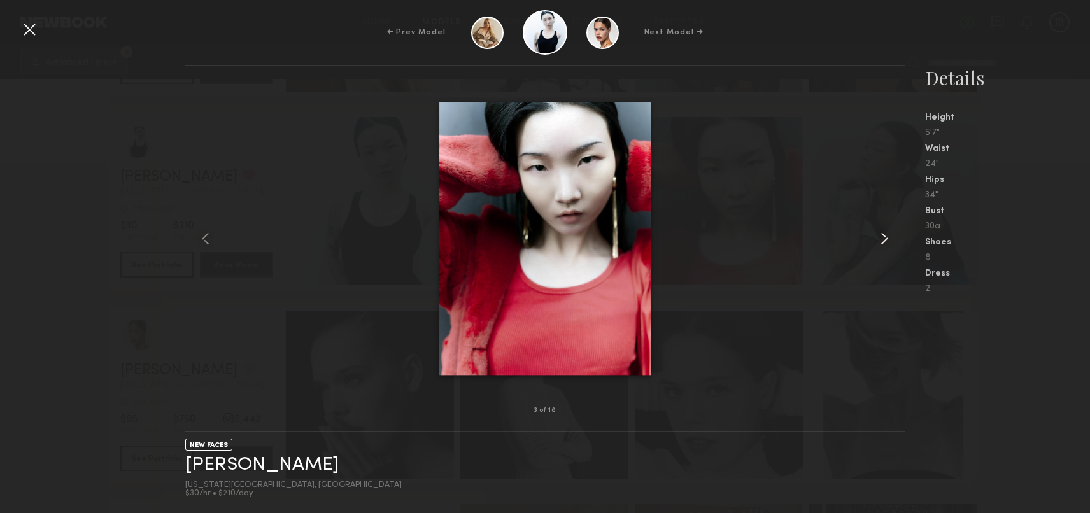
click at [886, 231] on common-icon at bounding box center [884, 239] width 20 height 20
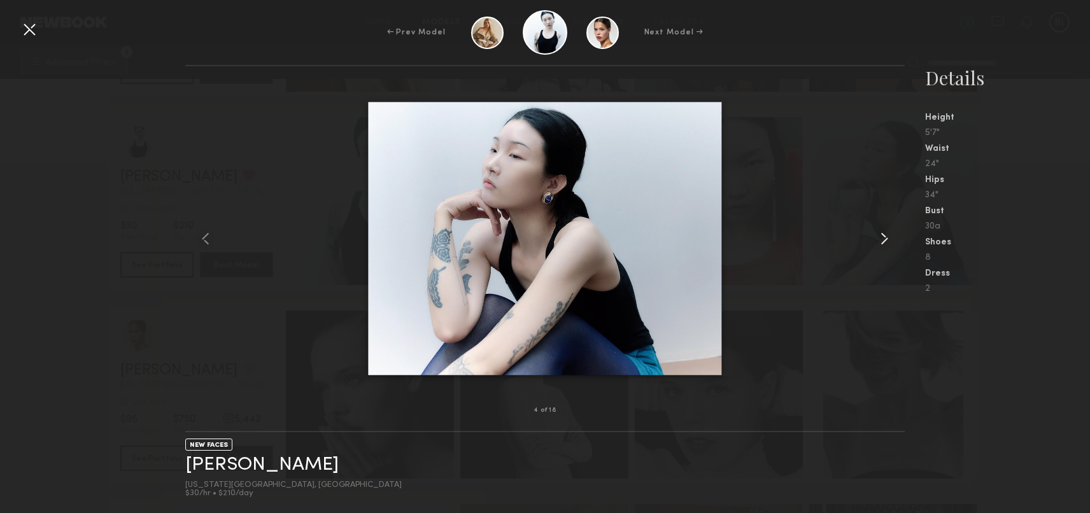
click at [886, 232] on common-icon at bounding box center [884, 239] width 20 height 20
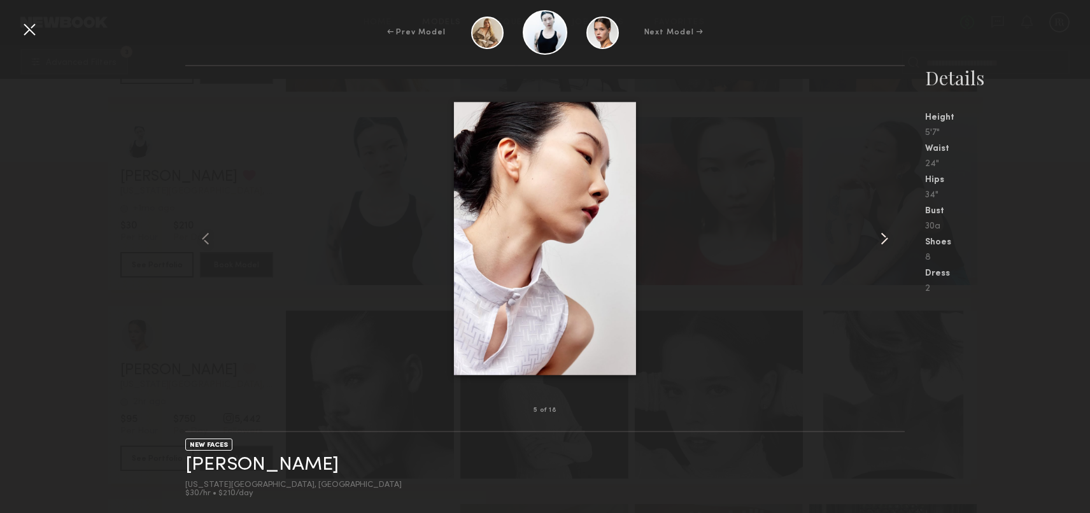
click at [886, 232] on common-icon at bounding box center [884, 239] width 20 height 20
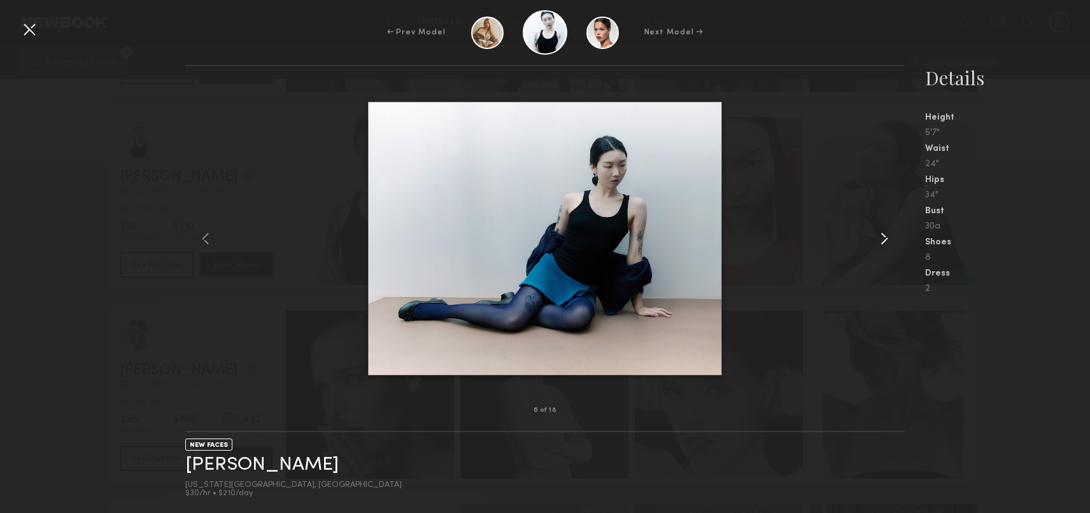
click at [886, 232] on common-icon at bounding box center [884, 239] width 20 height 20
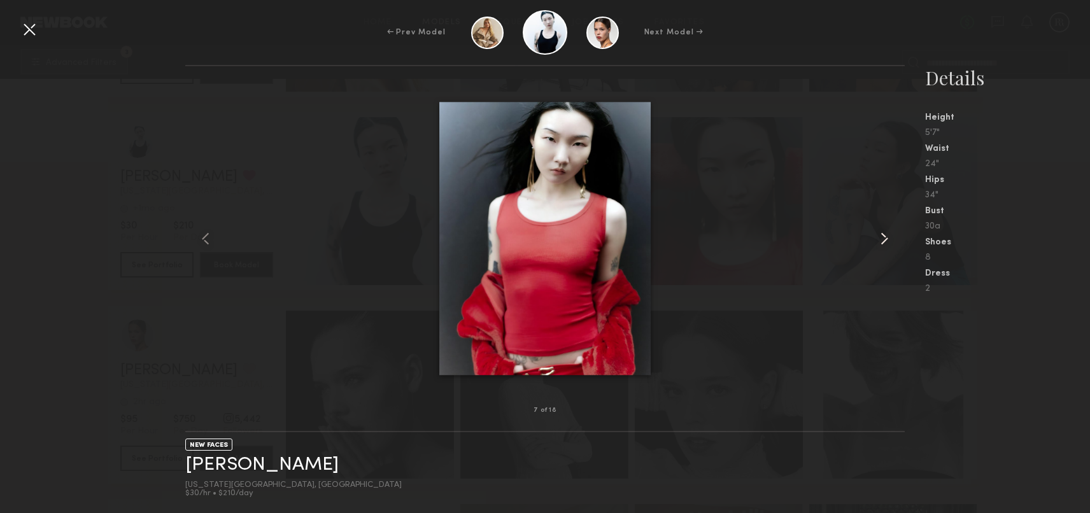
click at [886, 232] on common-icon at bounding box center [884, 239] width 20 height 20
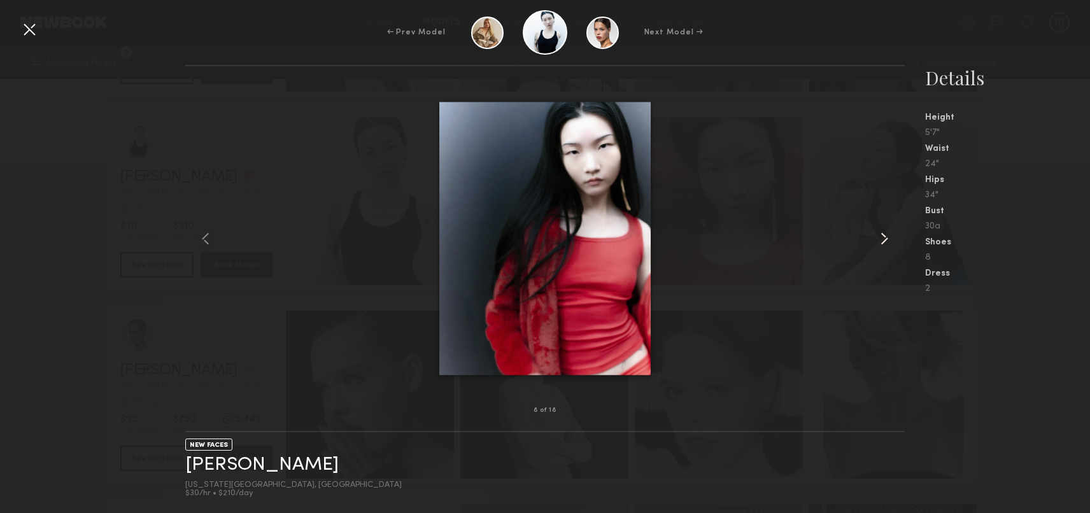
click at [886, 232] on common-icon at bounding box center [884, 239] width 20 height 20
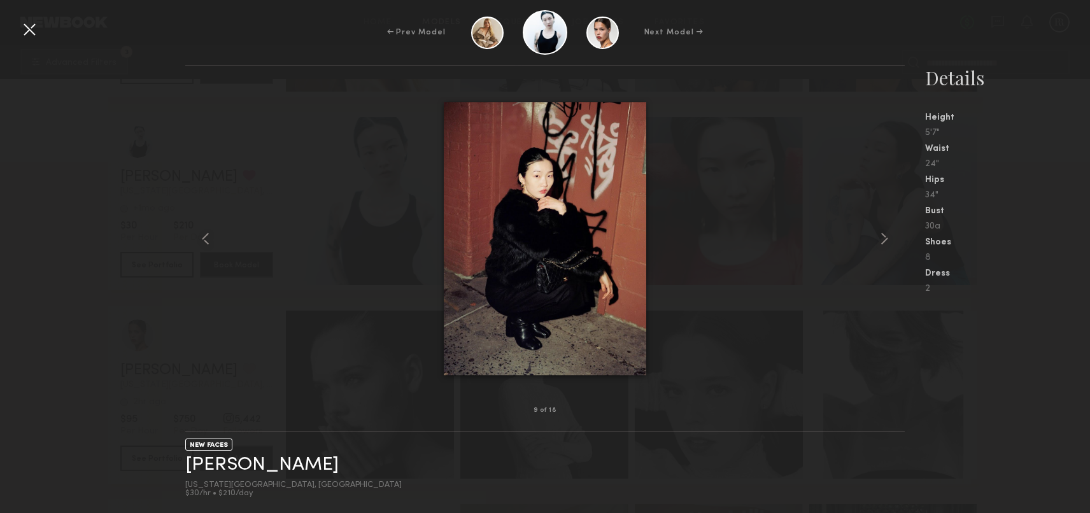
click at [38, 36] on div at bounding box center [29, 29] width 20 height 20
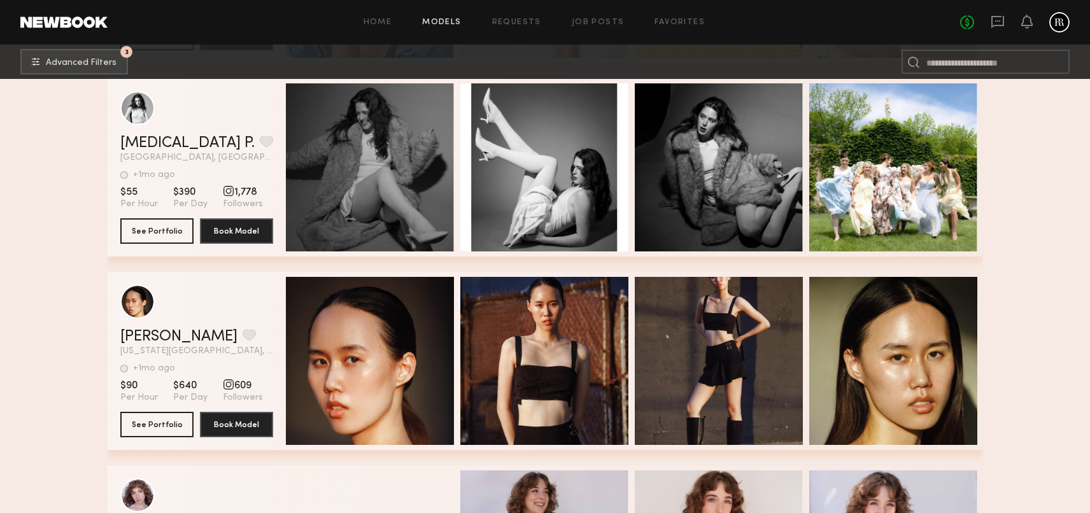
scroll to position [12816, 0]
